Goal: Task Accomplishment & Management: Complete application form

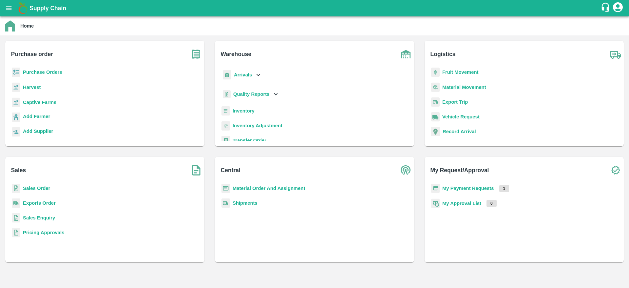
click at [45, 74] on b "Purchase Orders" at bounding box center [42, 71] width 39 height 5
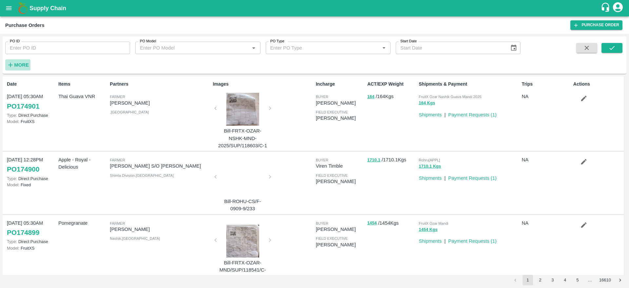
click at [14, 67] on icon "button" at bounding box center [10, 64] width 7 height 7
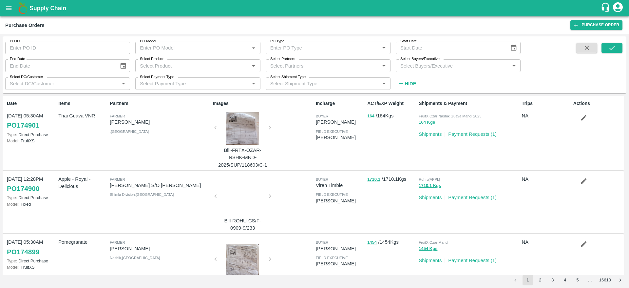
click at [440, 65] on input "Select Buyers/Executive" at bounding box center [453, 65] width 110 height 9
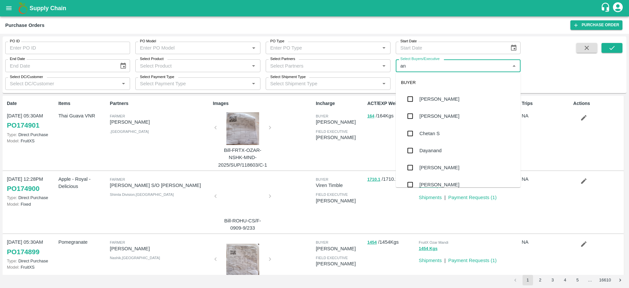
type input "a"
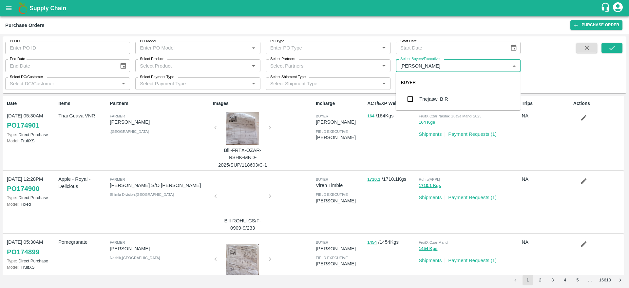
type input "thejasw"
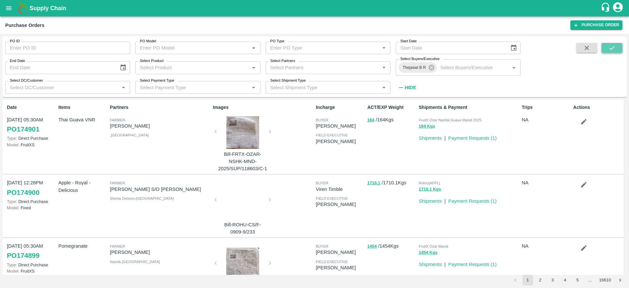
click at [611, 48] on icon "submit" at bounding box center [612, 47] width 7 height 7
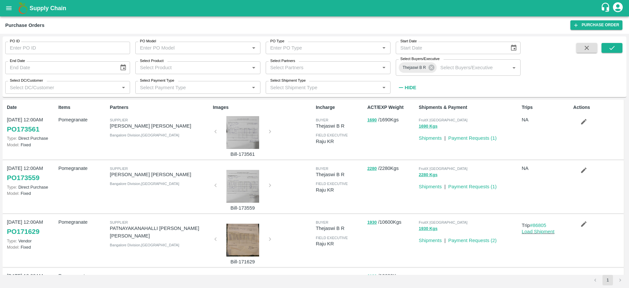
click at [240, 131] on div at bounding box center [242, 132] width 49 height 33
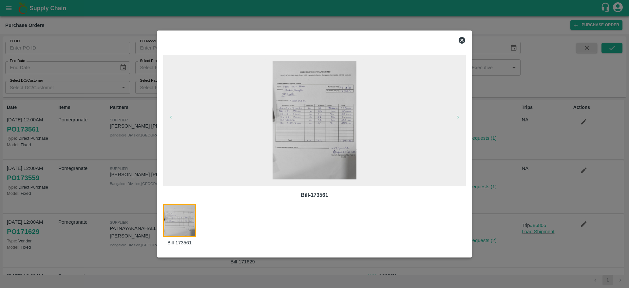
click at [461, 40] on icon at bounding box center [462, 40] width 7 height 7
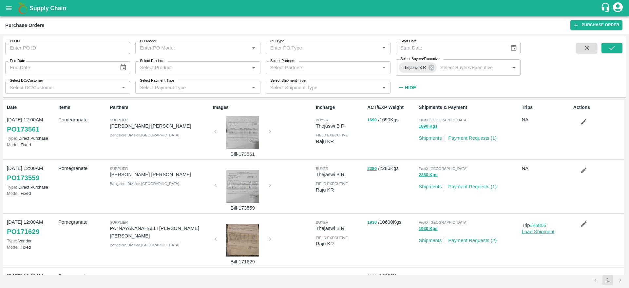
click at [27, 129] on link "PO 173561" at bounding box center [23, 129] width 32 height 12
click at [243, 188] on div at bounding box center [242, 186] width 49 height 33
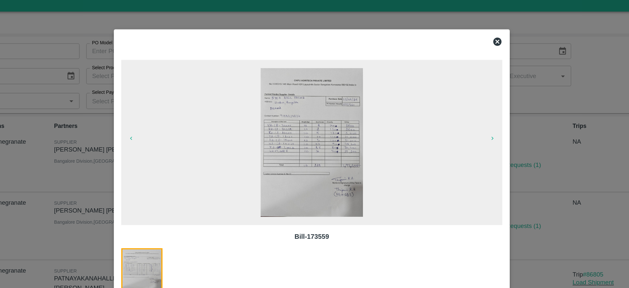
click at [463, 40] on icon at bounding box center [462, 40] width 7 height 7
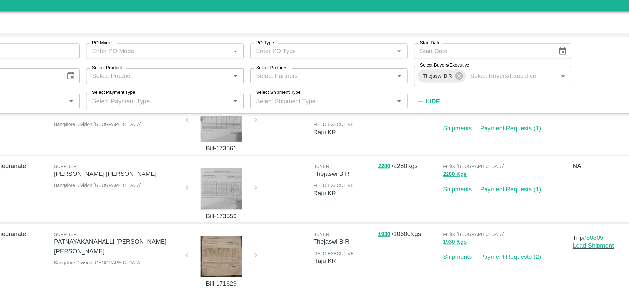
scroll to position [30, 0]
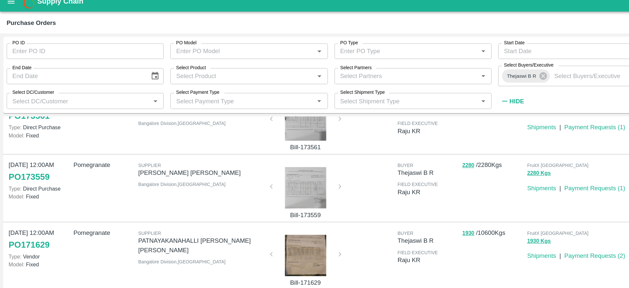
click at [20, 148] on link "PO 173559" at bounding box center [23, 148] width 32 height 12
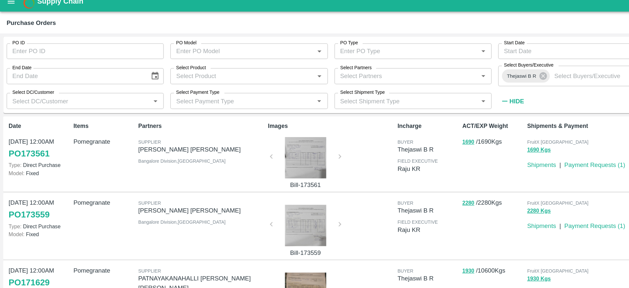
click at [29, 130] on link "PO 173561" at bounding box center [23, 129] width 32 height 12
click at [21, 176] on link "PO 173559" at bounding box center [23, 178] width 32 height 12
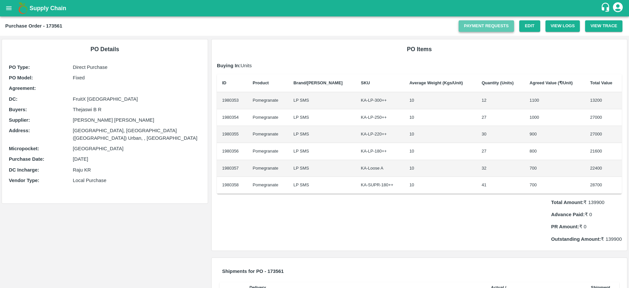
click at [480, 28] on link "Payment Requests" at bounding box center [486, 25] width 55 height 11
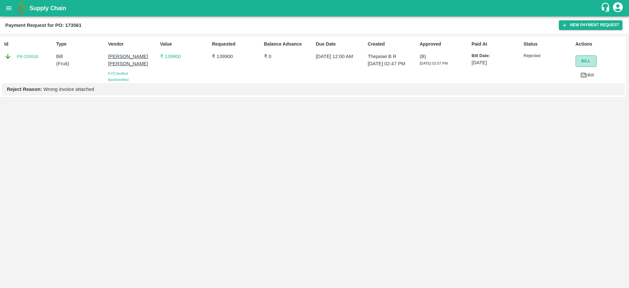
click at [586, 62] on button "Bill" at bounding box center [586, 60] width 21 height 11
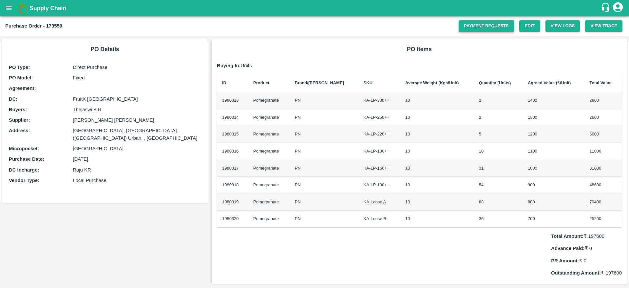
click at [492, 28] on link "Payment Requests" at bounding box center [486, 25] width 55 height 11
click at [484, 29] on link "Payment Requests" at bounding box center [486, 25] width 55 height 11
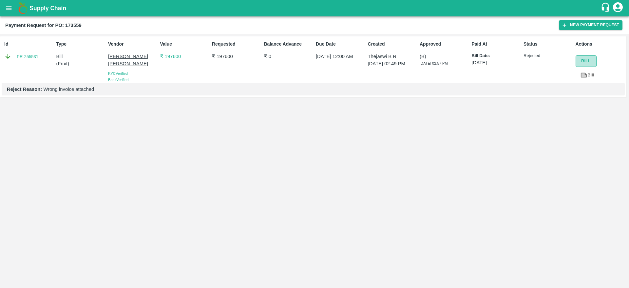
click at [584, 64] on button "Bill" at bounding box center [586, 60] width 21 height 11
click at [576, 25] on button "New Payment Request" at bounding box center [591, 25] width 64 height 10
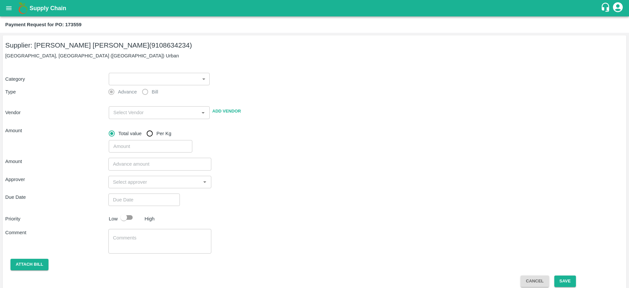
click at [204, 80] on body "Supply Chain Payment Request for PO: 173559 Supplier: [PERSON_NAME] [PERSON_NAM…" at bounding box center [314, 144] width 629 height 288
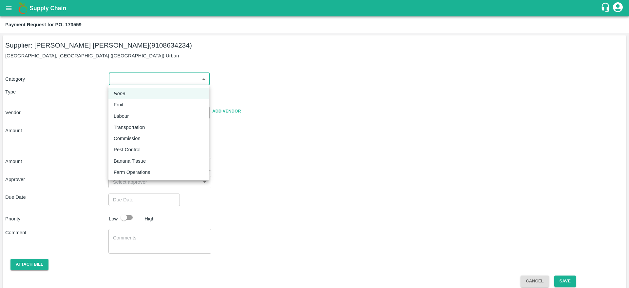
click at [123, 104] on p "Fruit" at bounding box center [119, 104] width 10 height 7
type input "1"
type input "[PERSON_NAME] [PERSON_NAME] - 9108634234(Supplier)"
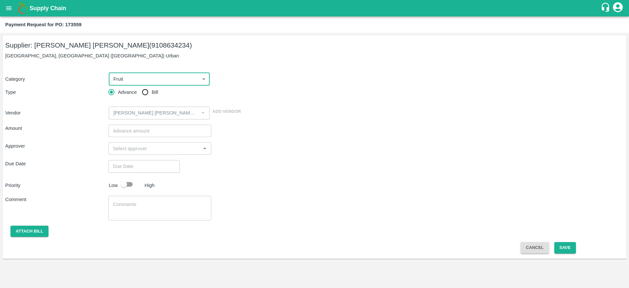
click at [146, 92] on input "Bill" at bounding box center [145, 92] width 13 height 13
radio input "true"
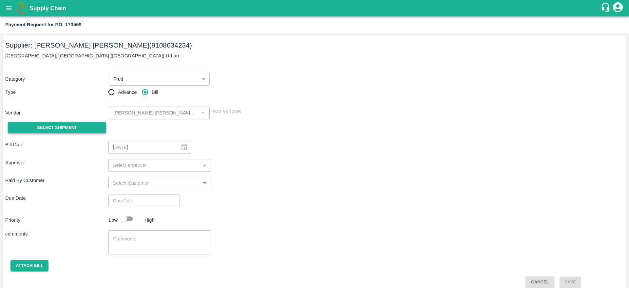
click at [80, 125] on button "Select Shipment" at bounding box center [57, 127] width 98 height 11
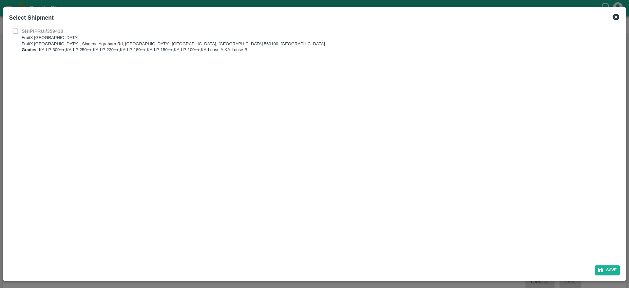
click at [15, 31] on div "SHIP/FRUI/359430 FruitX [GEOGRAPHIC_DATA] FruitX [GEOGRAPHIC_DATA] , Singena Ag…" at bounding box center [314, 41] width 611 height 26
click at [38, 48] on p "Grades: KA-LP-300++,KA-LP-250++,KA-LP-220++,KA-LP-180++,KA-LP-150++,KA-LP-100++…" at bounding box center [174, 50] width 304 height 6
drag, startPoint x: 245, startPoint y: 49, endPoint x: 390, endPoint y: 145, distance: 174.2
click at [390, 145] on div "SHIP/FRUI/359430 FruitX [GEOGRAPHIC_DATA] FruitX [GEOGRAPHIC_DATA] , Singena Ag…" at bounding box center [315, 142] width 617 height 235
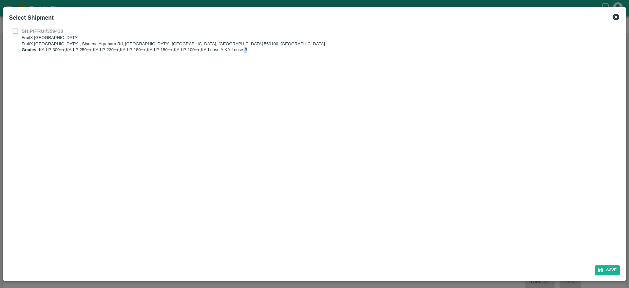
click at [617, 16] on icon at bounding box center [616, 17] width 7 height 7
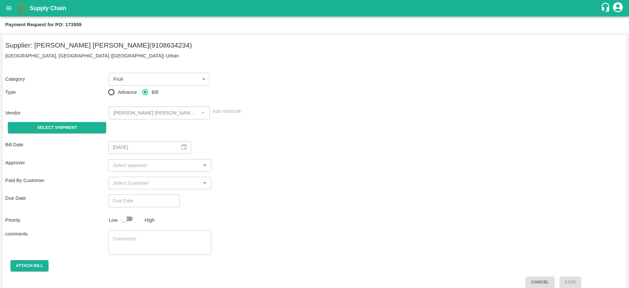
click at [159, 166] on input "input" at bounding box center [154, 165] width 88 height 9
type input "aravin"
click at [130, 179] on div "[PERSON_NAME]" at bounding box center [149, 182] width 40 height 7
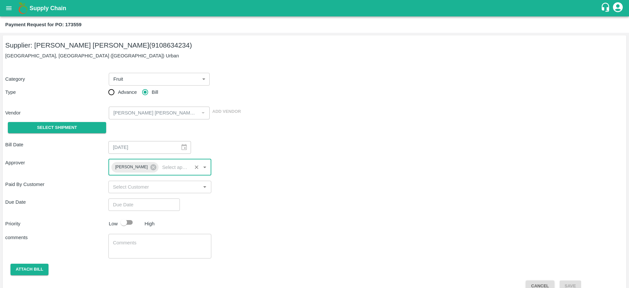
scroll to position [12, 0]
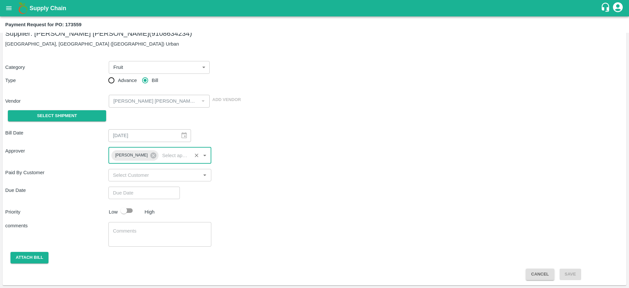
click at [160, 179] on input "input" at bounding box center [154, 175] width 88 height 9
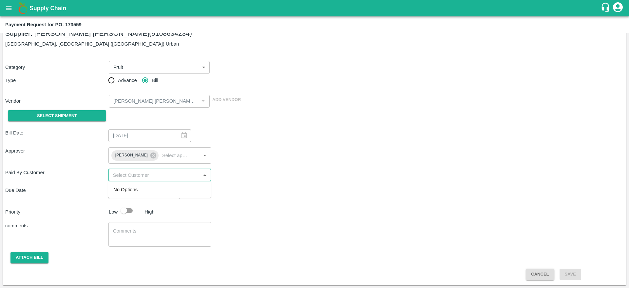
click at [281, 188] on div "Due Date ​" at bounding box center [314, 192] width 619 height 12
type input "DD/MM/YYYY hh:mm aa"
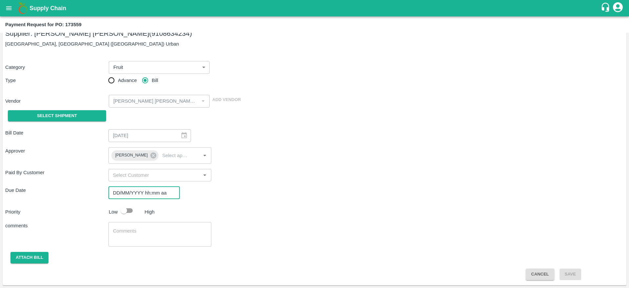
click at [154, 191] on input "DD/MM/YYYY hh:mm aa" at bounding box center [141, 192] width 67 height 12
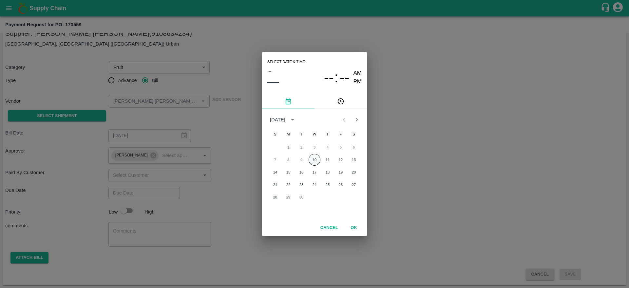
click at [314, 159] on button "10" at bounding box center [315, 160] width 12 height 12
type input "[DATE] 12:00 AM"
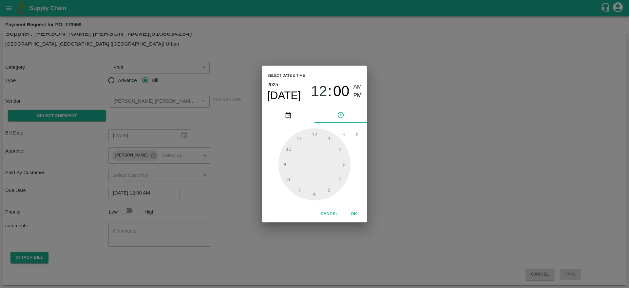
click at [353, 212] on button "OK" at bounding box center [353, 213] width 21 height 11
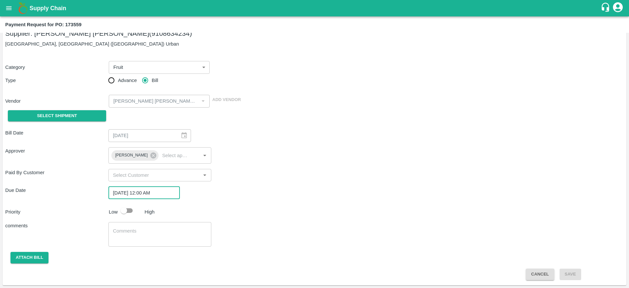
click at [131, 211] on input "checkbox" at bounding box center [123, 210] width 37 height 12
checkbox input "true"
click at [20, 255] on button "Attach bill" at bounding box center [29, 257] width 38 height 11
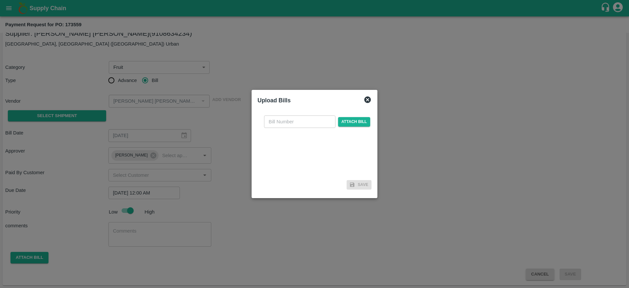
click at [302, 123] on input "text" at bounding box center [299, 121] width 71 height 12
type input "173559"
click at [359, 123] on span "Attach bill" at bounding box center [354, 122] width 32 height 10
click at [0, 0] on input "Attach bill" at bounding box center [0, 0] width 0 height 0
click at [350, 123] on span "Attach bill" at bounding box center [354, 122] width 32 height 10
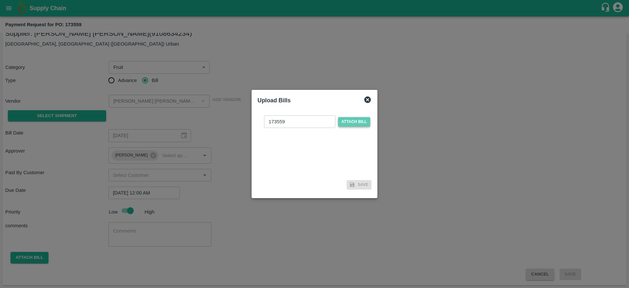
click at [0, 0] on input "Attach bill" at bounding box center [0, 0] width 0 height 0
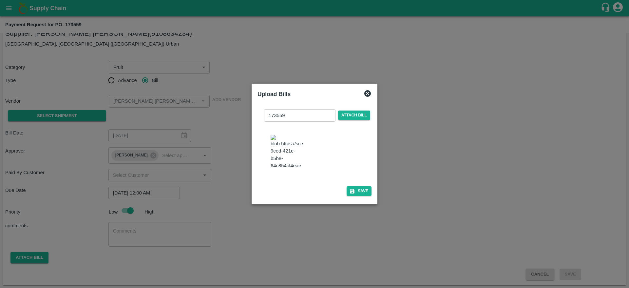
click at [289, 152] on img at bounding box center [287, 152] width 33 height 34
click at [357, 196] on button "Save" at bounding box center [359, 191] width 25 height 10
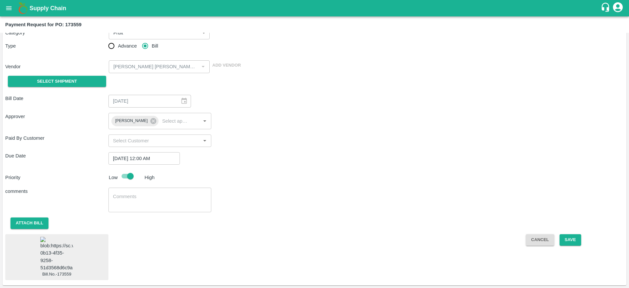
scroll to position [0, 0]
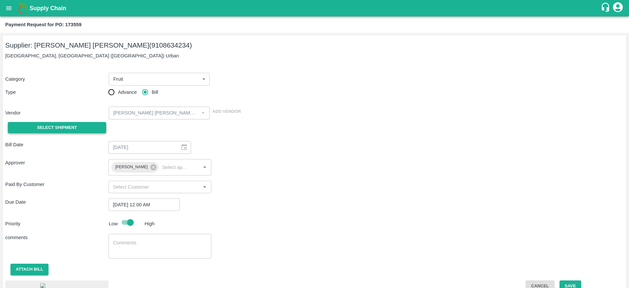
click at [60, 122] on button "Select Shipment" at bounding box center [57, 127] width 98 height 11
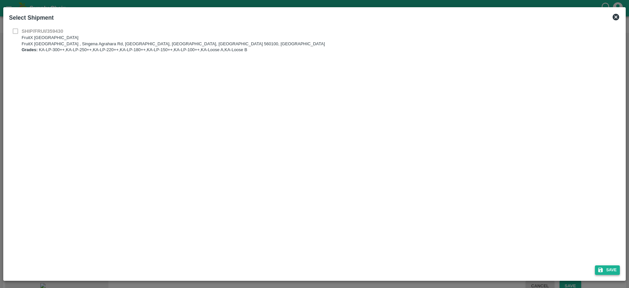
click at [606, 269] on button "Save" at bounding box center [607, 270] width 25 height 10
checkbox input "false"
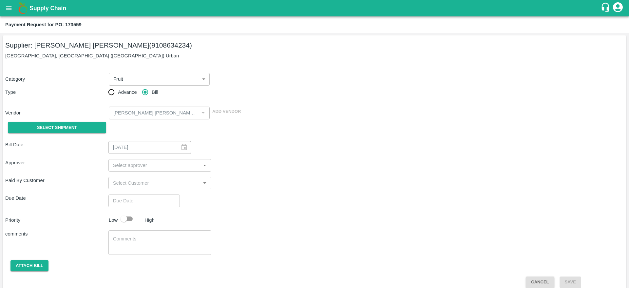
scroll to position [8, 0]
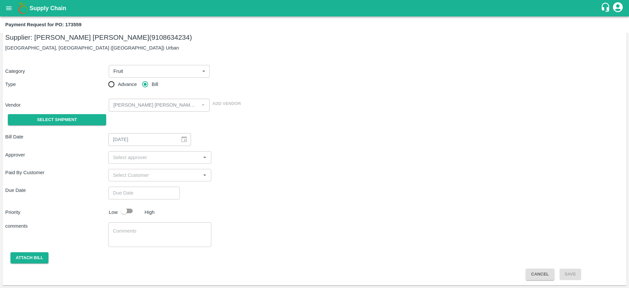
click at [142, 160] on input "input" at bounding box center [154, 157] width 88 height 9
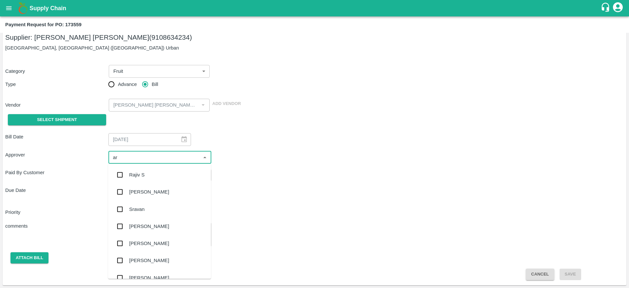
type input "ara"
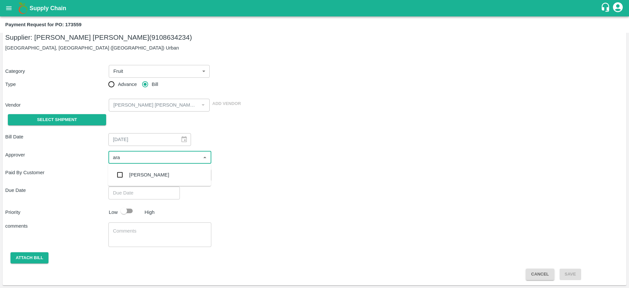
click at [144, 177] on div "[PERSON_NAME]" at bounding box center [149, 174] width 40 height 7
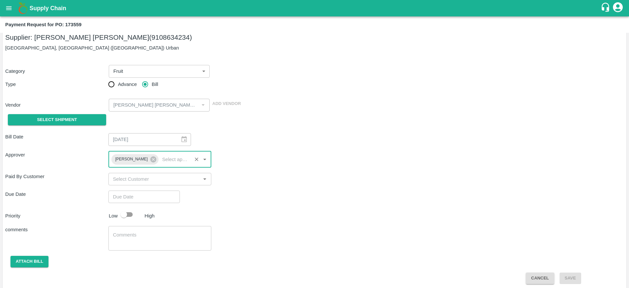
type input "DD/MM/YYYY hh:mm aa"
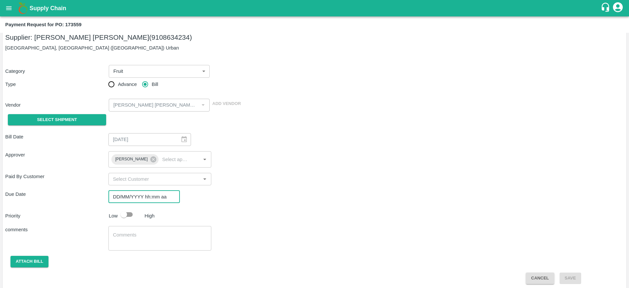
click at [127, 197] on input "DD/MM/YYYY hh:mm aa" at bounding box center [141, 196] width 67 height 12
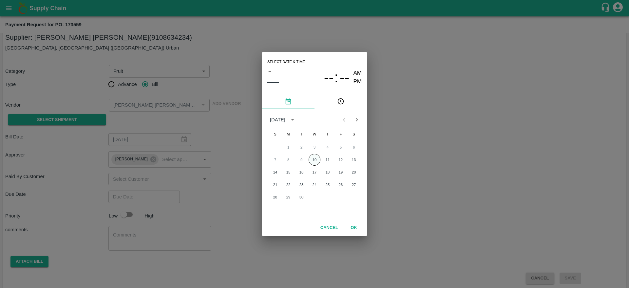
click at [310, 156] on button "10" at bounding box center [315, 160] width 12 height 12
type input "[DATE] 12:00 AM"
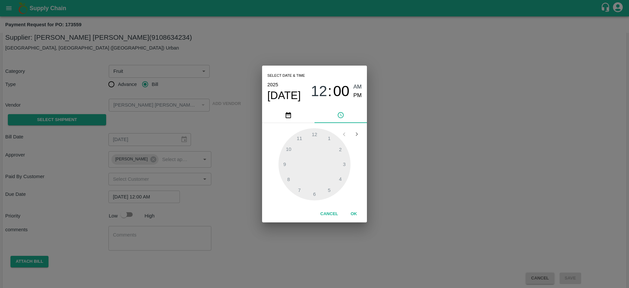
click at [354, 213] on button "OK" at bounding box center [353, 213] width 21 height 11
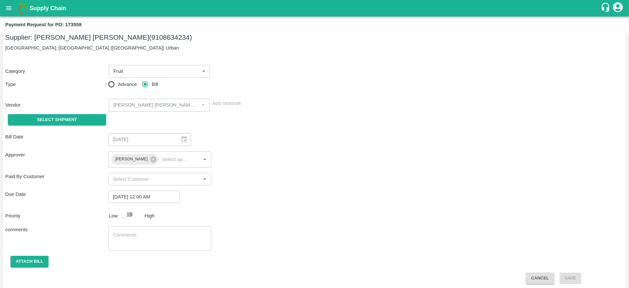
click at [129, 214] on input "checkbox" at bounding box center [123, 214] width 37 height 12
checkbox input "true"
click at [33, 257] on button "Attach bill" at bounding box center [29, 261] width 38 height 11
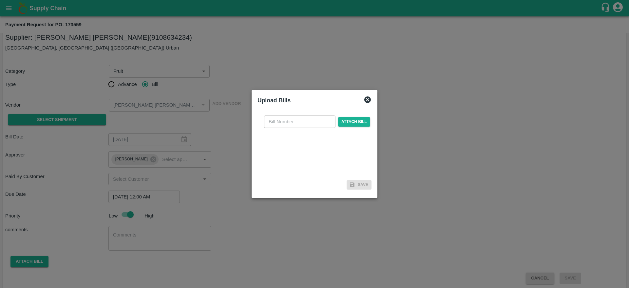
click at [308, 125] on input "text" at bounding box center [299, 121] width 71 height 12
type input "173559"
click at [346, 121] on span "Attach bill" at bounding box center [354, 122] width 32 height 10
click at [0, 0] on input "Attach bill" at bounding box center [0, 0] width 0 height 0
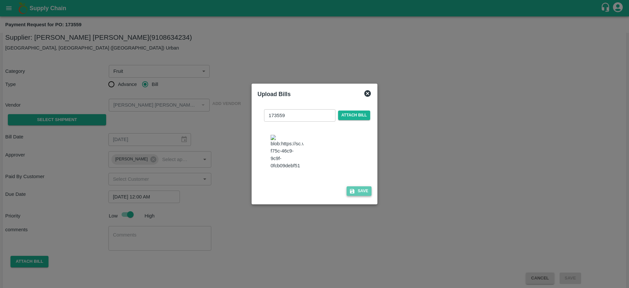
click at [354, 194] on icon "button" at bounding box center [352, 191] width 6 height 6
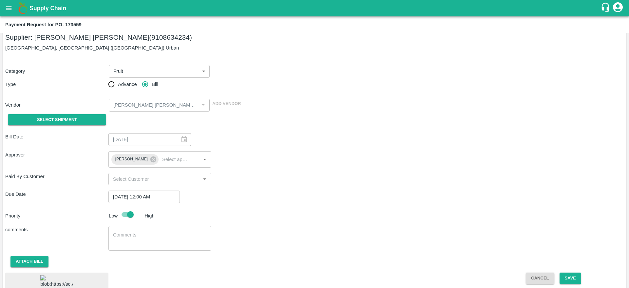
scroll to position [59, 0]
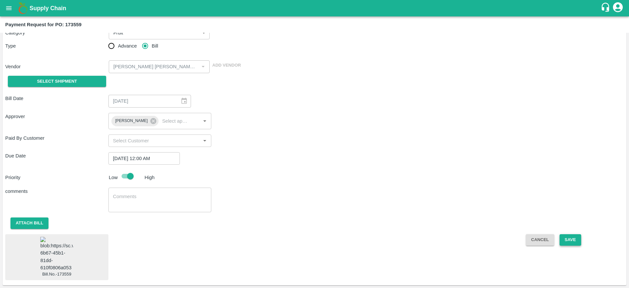
click at [569, 234] on button "Save" at bounding box center [571, 239] width 22 height 11
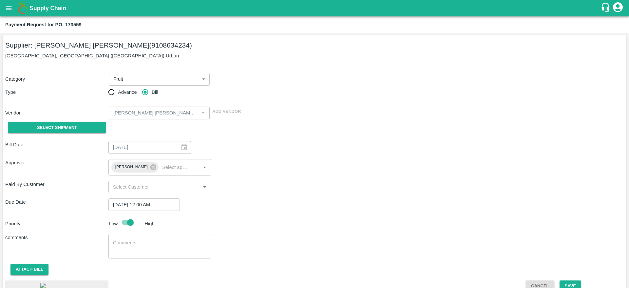
click at [197, 75] on body "Supply Chain Payment Request for PO: 173559 Supplier: [PERSON_NAME] [PERSON_NAM…" at bounding box center [314, 144] width 629 height 288
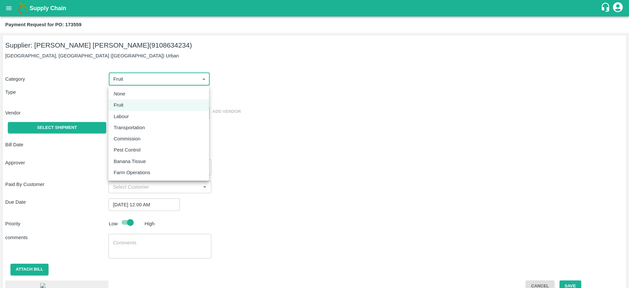
click at [140, 108] on div "Fruit" at bounding box center [159, 104] width 90 height 7
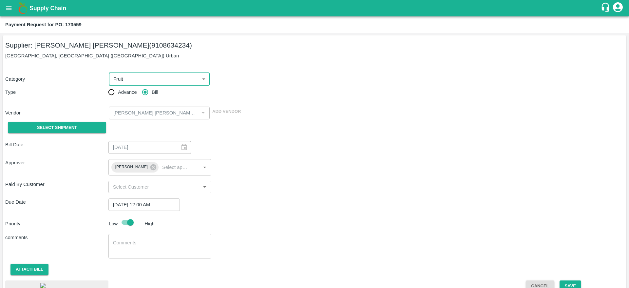
click at [379, 123] on div "Category Fruit 1 ​ Type Advance Bill Vendor ​ Add Vendor Select Shipment" at bounding box center [314, 100] width 619 height 71
